Goal: Information Seeking & Learning: Check status

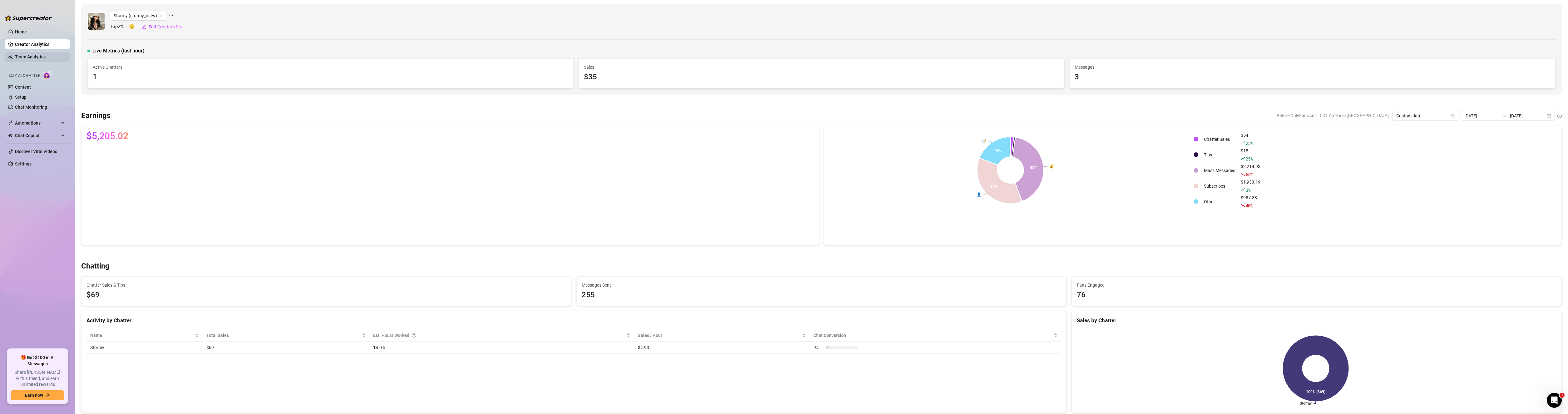
click at [33, 58] on link "Team Analytics" at bounding box center [30, 57] width 30 height 5
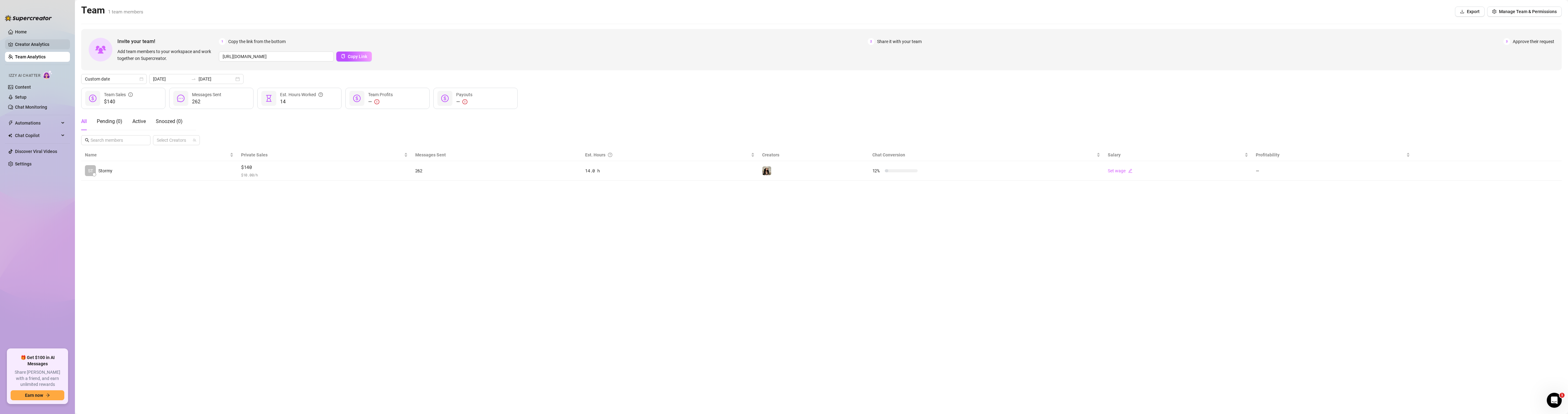
click at [33, 40] on link "Creator Analytics" at bounding box center [40, 44] width 50 height 10
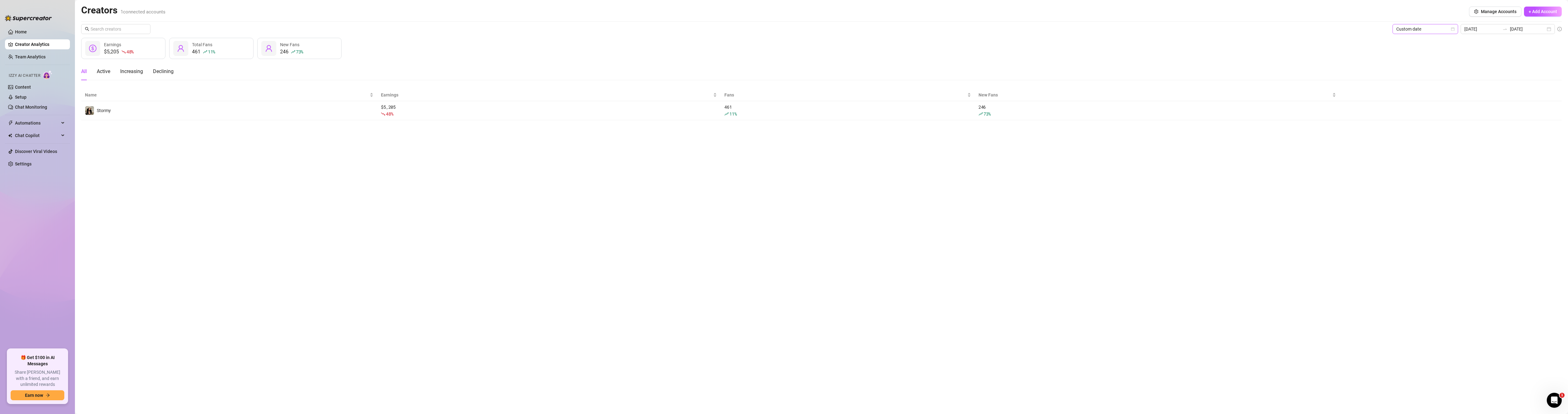
click at [1413, 24] on div "Creators 1 connected accounts Manage Accounts + Add Account Custom date [DATE] …" at bounding box center [821, 62] width 1480 height 116
click at [1413, 30] on span "Custom date" at bounding box center [1425, 29] width 58 height 9
click at [1413, 42] on div "Last 24 hours" at bounding box center [1432, 41] width 55 height 7
click at [1099, 51] on div "Earnings Total Fans New Fans" at bounding box center [821, 56] width 1480 height 21
